Goal: Navigation & Orientation: Find specific page/section

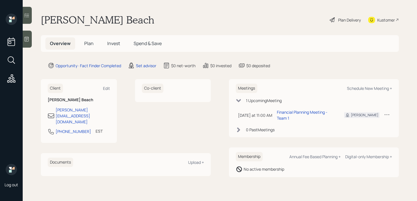
click at [26, 33] on div at bounding box center [27, 39] width 9 height 17
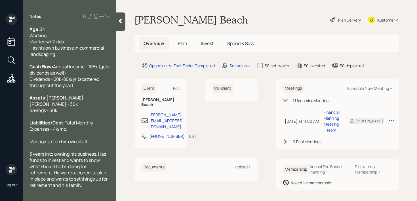
click at [121, 18] on icon at bounding box center [120, 21] width 6 height 6
